Goal: Transaction & Acquisition: Purchase product/service

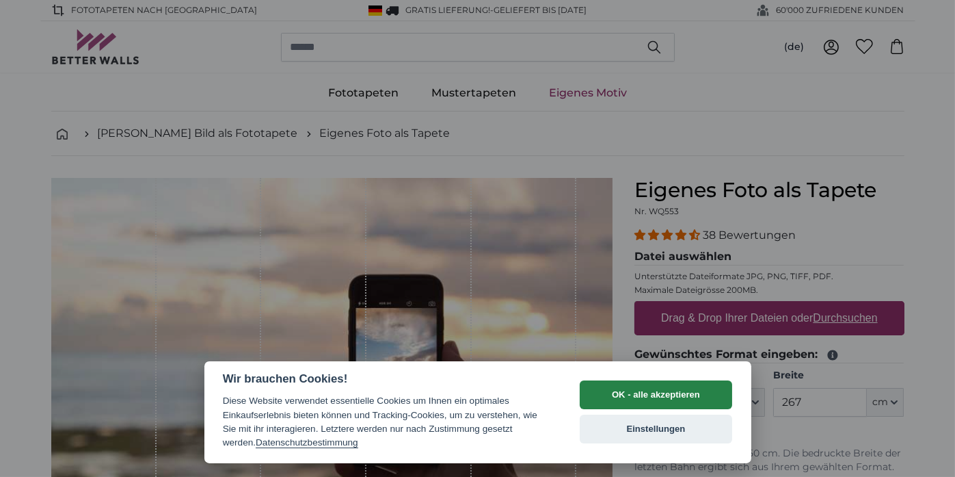
click at [652, 394] on button "OK - alle akzeptieren" at bounding box center [656, 394] width 153 height 29
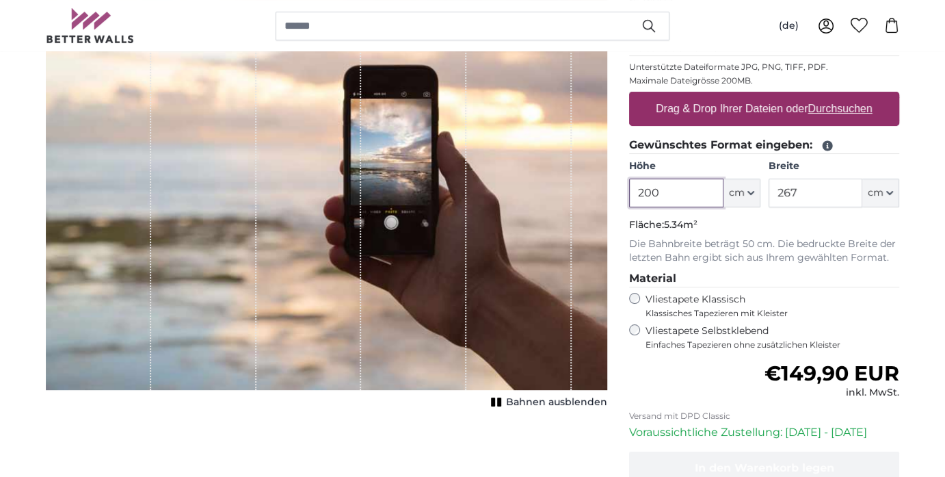
scroll to position [211, 0]
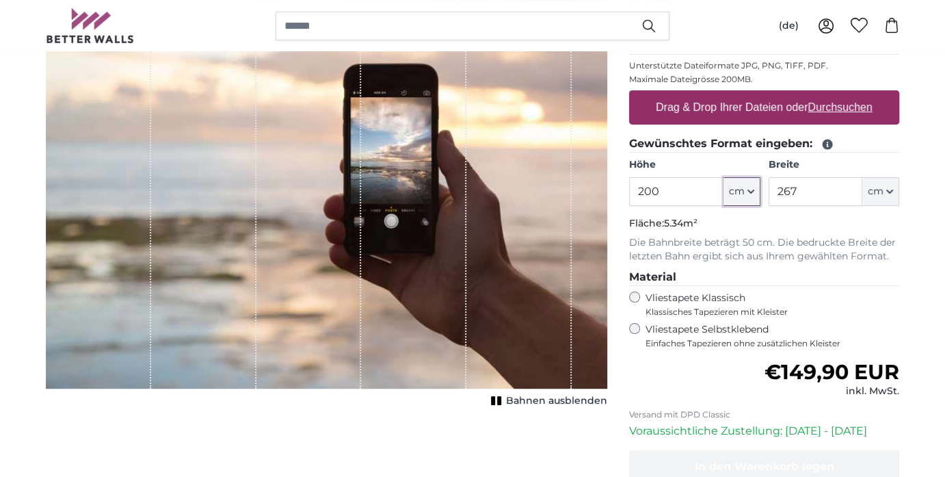
click at [752, 191] on icon "button" at bounding box center [750, 191] width 7 height 7
click at [720, 228] on link "Centimeter (cm)" at bounding box center [742, 226] width 120 height 25
click at [663, 190] on input "200" at bounding box center [676, 191] width 94 height 29
type input "236"
click at [807, 188] on input "267" at bounding box center [816, 191] width 94 height 29
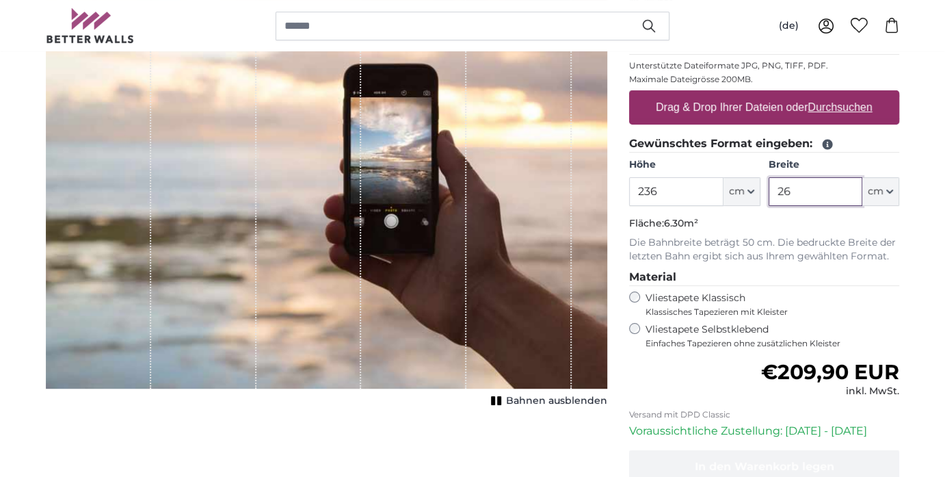
type input "2"
type input "400"
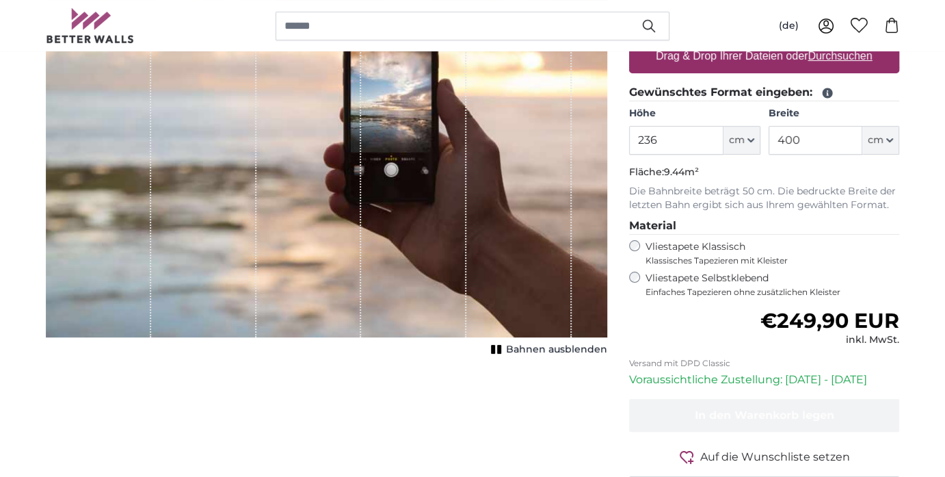
scroll to position [261, 0]
